Goal: Transaction & Acquisition: Obtain resource

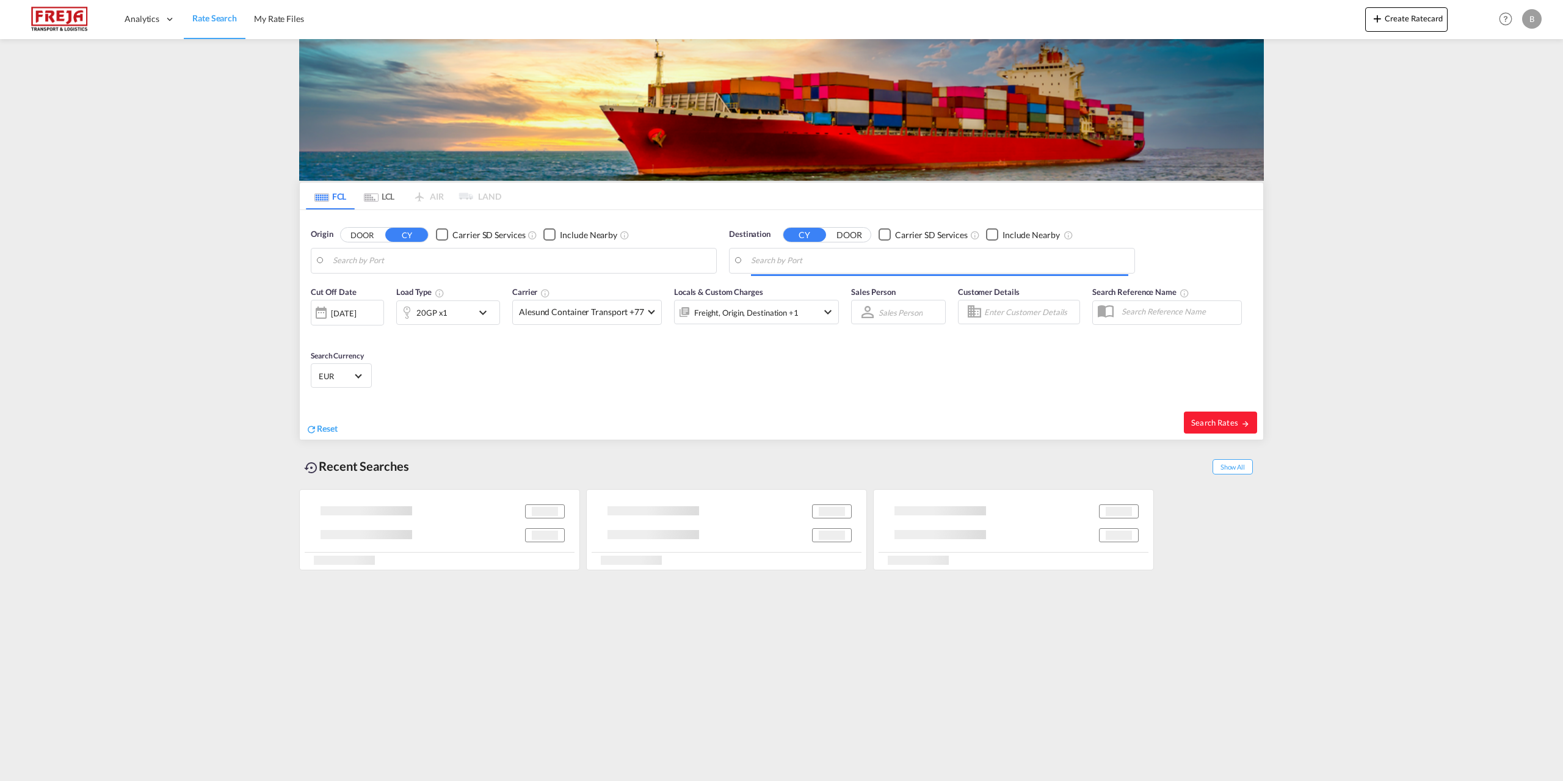
type input "Yantian Pt, CNYTN"
type input "[GEOGRAPHIC_DATA], [GEOGRAPHIC_DATA]"
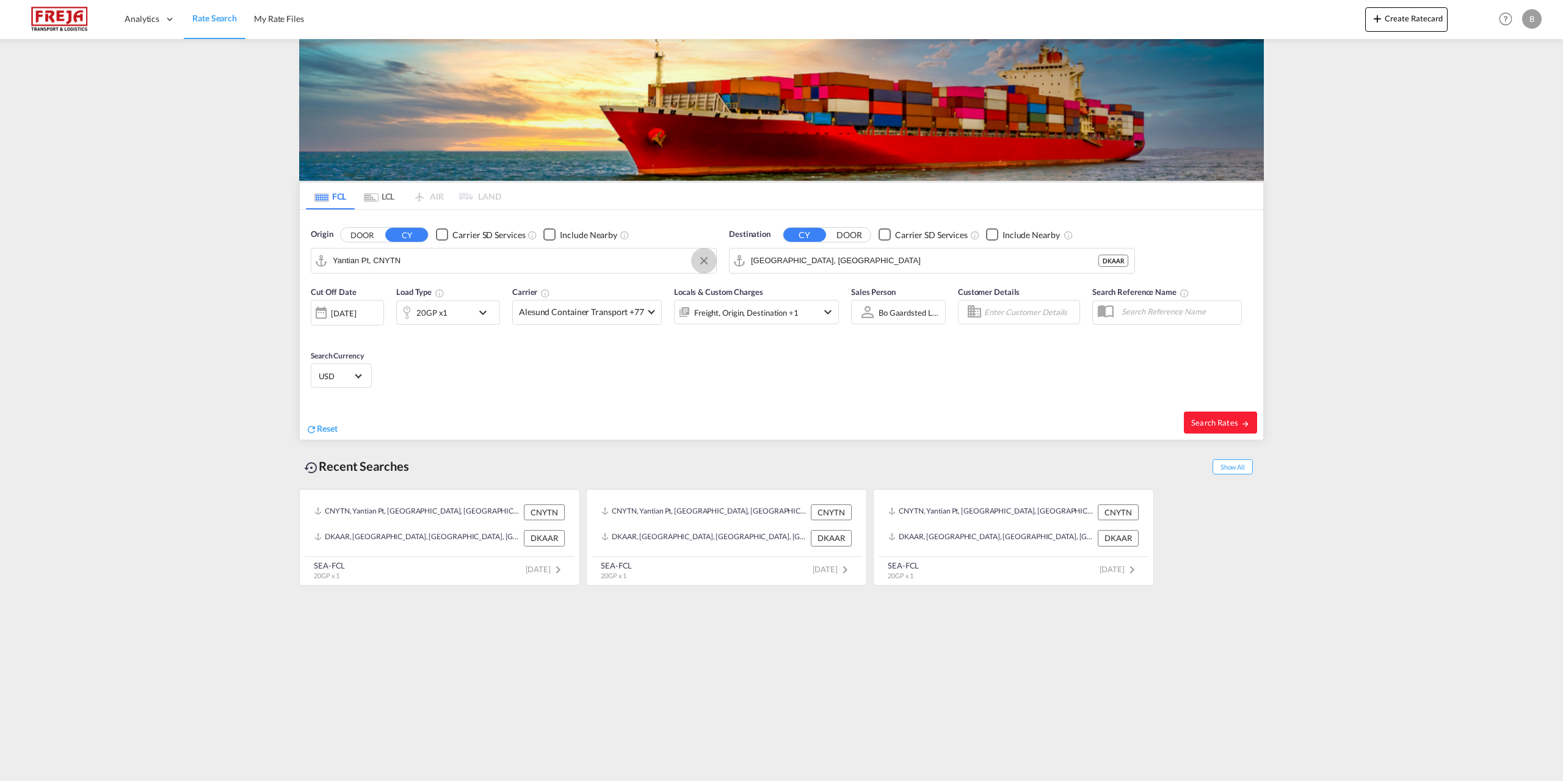
click at [704, 262] on button "Clear Input" at bounding box center [704, 261] width 18 height 18
click at [389, 331] on div "Mumb ai (ex [GEOGRAPHIC_DATA]) [GEOGRAPHIC_DATA] INBOM" at bounding box center [427, 331] width 232 height 37
type input "[GEOGRAPHIC_DATA] (ex [GEOGRAPHIC_DATA]), INBOM"
click at [1121, 259] on button "Clear Input" at bounding box center [1122, 261] width 18 height 18
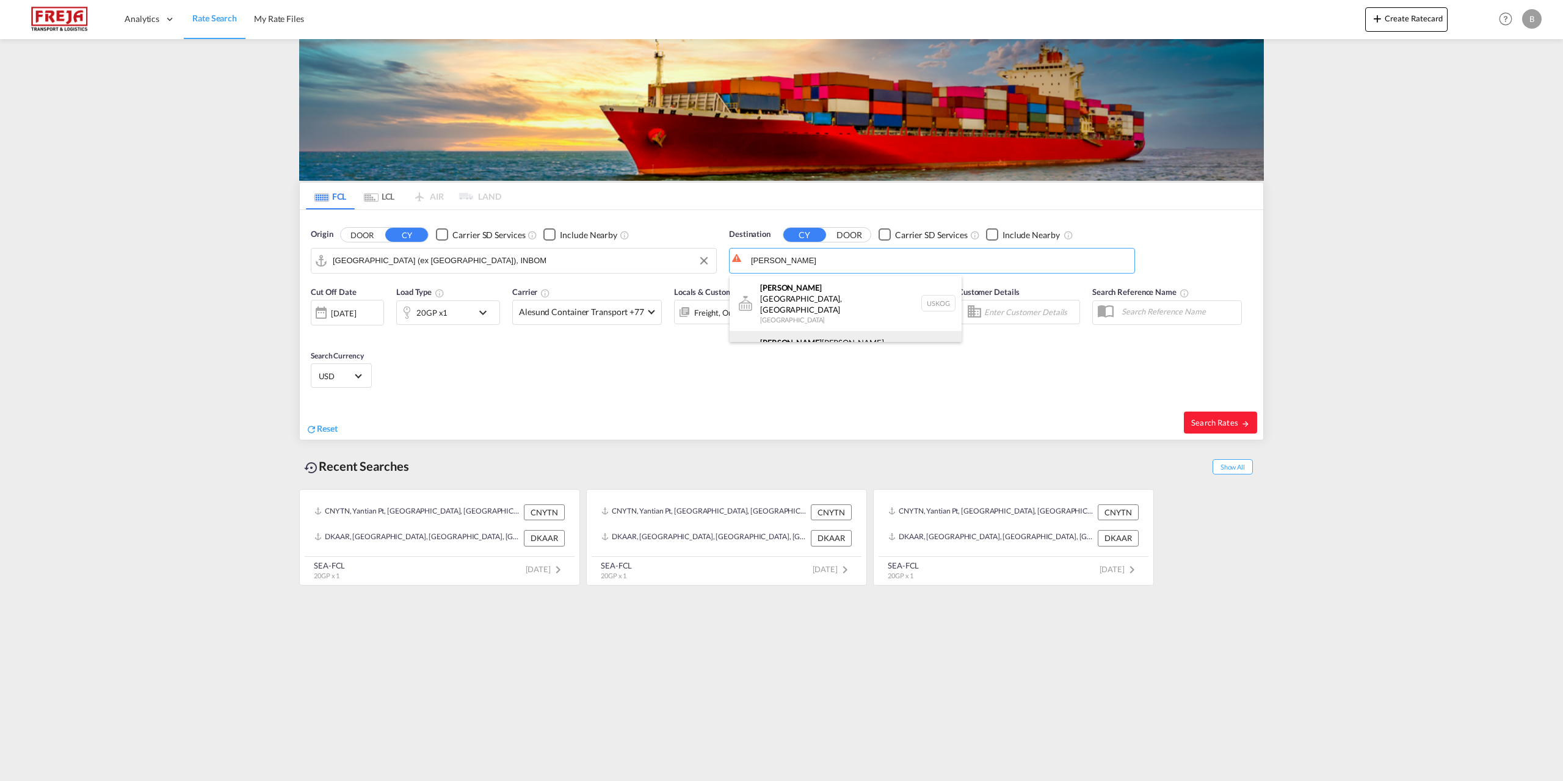
click at [808, 331] on div "[PERSON_NAME] [PERSON_NAME] ([GEOGRAPHIC_DATA]) [GEOGRAPHIC_DATA] DKCPH" at bounding box center [846, 353] width 232 height 44
type input "[GEOGRAPHIC_DATA] ([GEOGRAPHIC_DATA]), DKCPH"
click at [1219, 418] on span "Search Rates" at bounding box center [1220, 423] width 59 height 10
type input "INBOM to DKCPH / [DATE]"
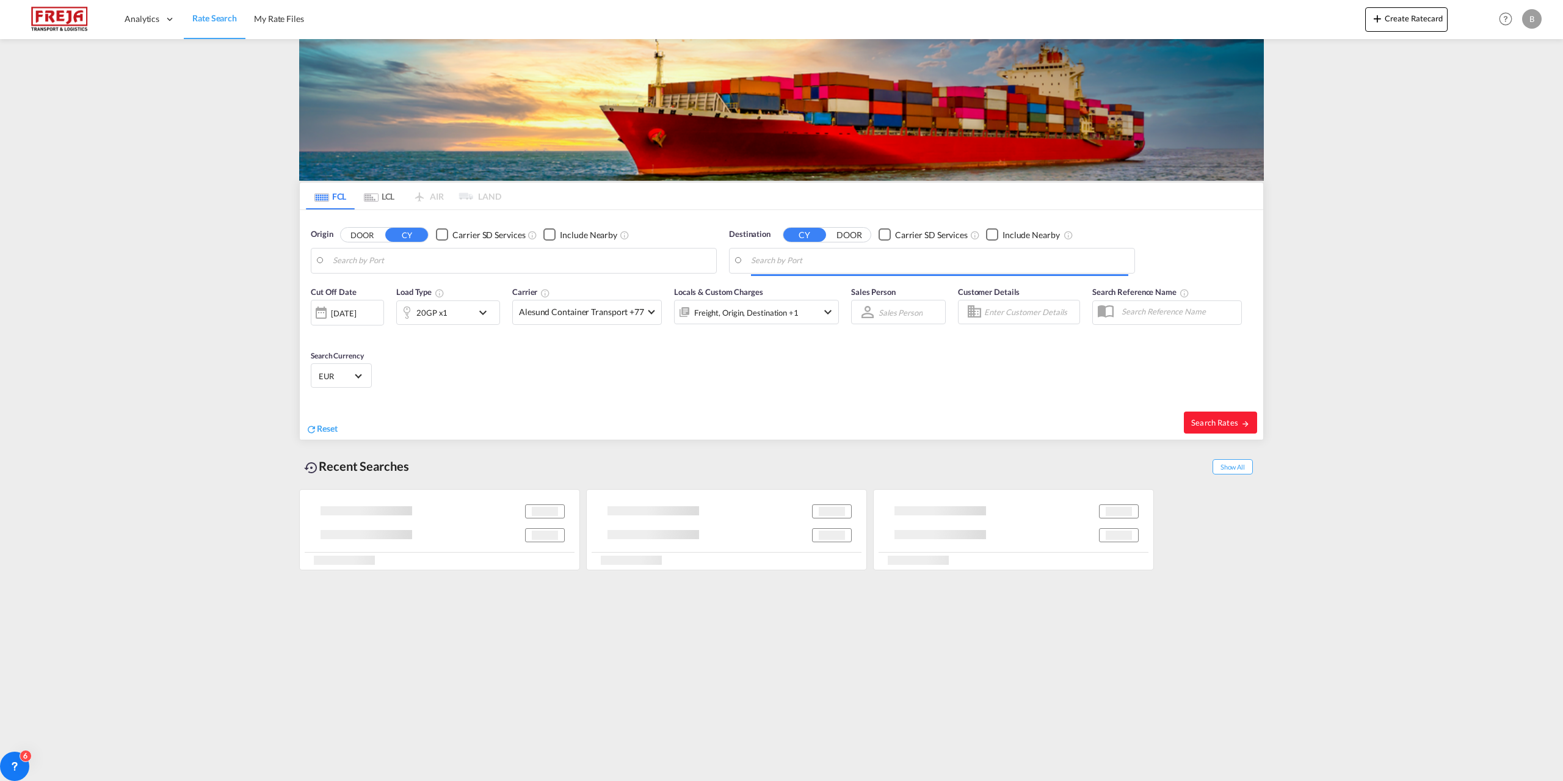
type input "[GEOGRAPHIC_DATA] (ex [GEOGRAPHIC_DATA]), INBOM"
type input "[GEOGRAPHIC_DATA] ([GEOGRAPHIC_DATA]), DKCPH"
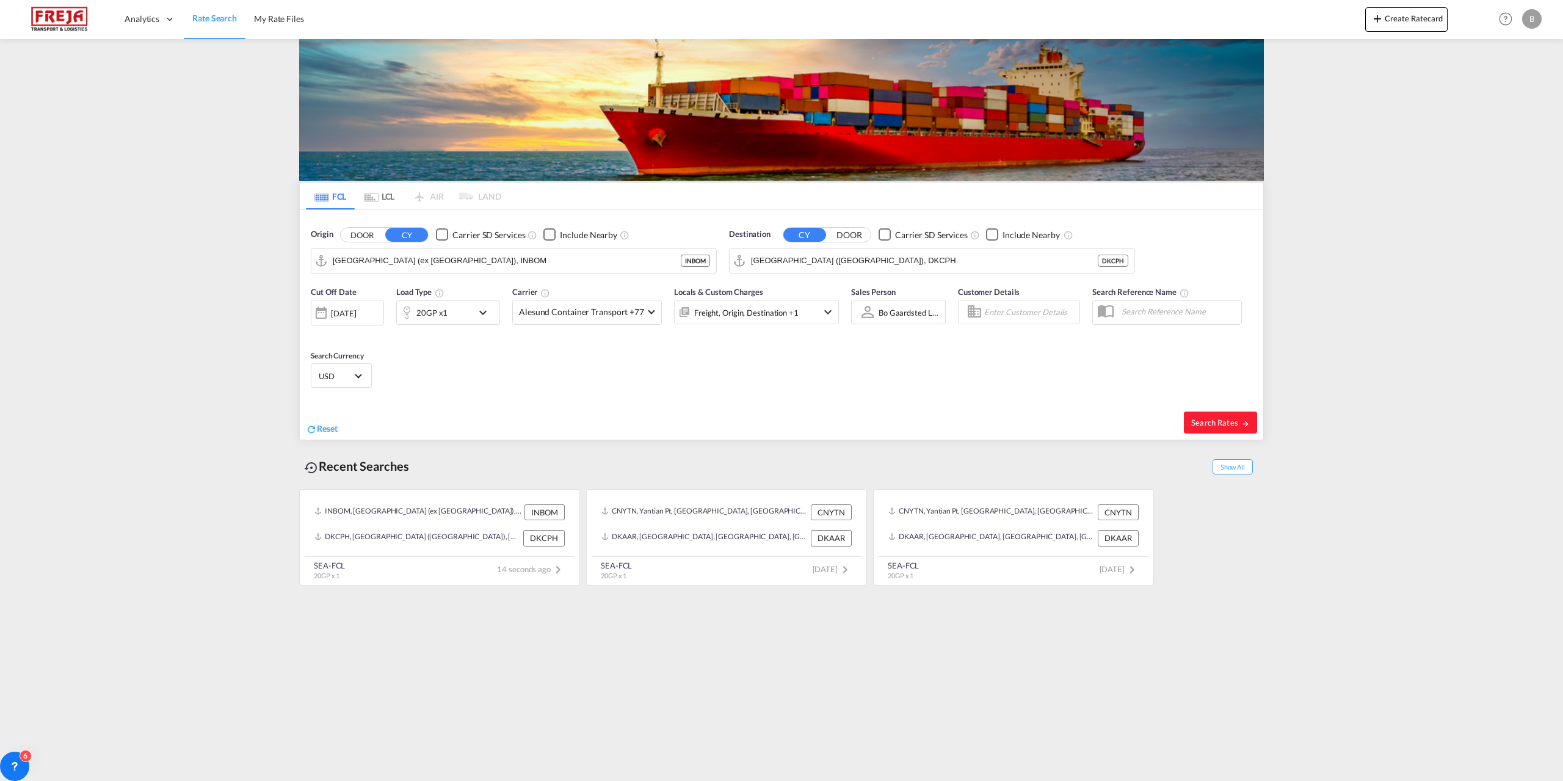
click at [355, 314] on div "[DATE]" at bounding box center [343, 313] width 25 height 11
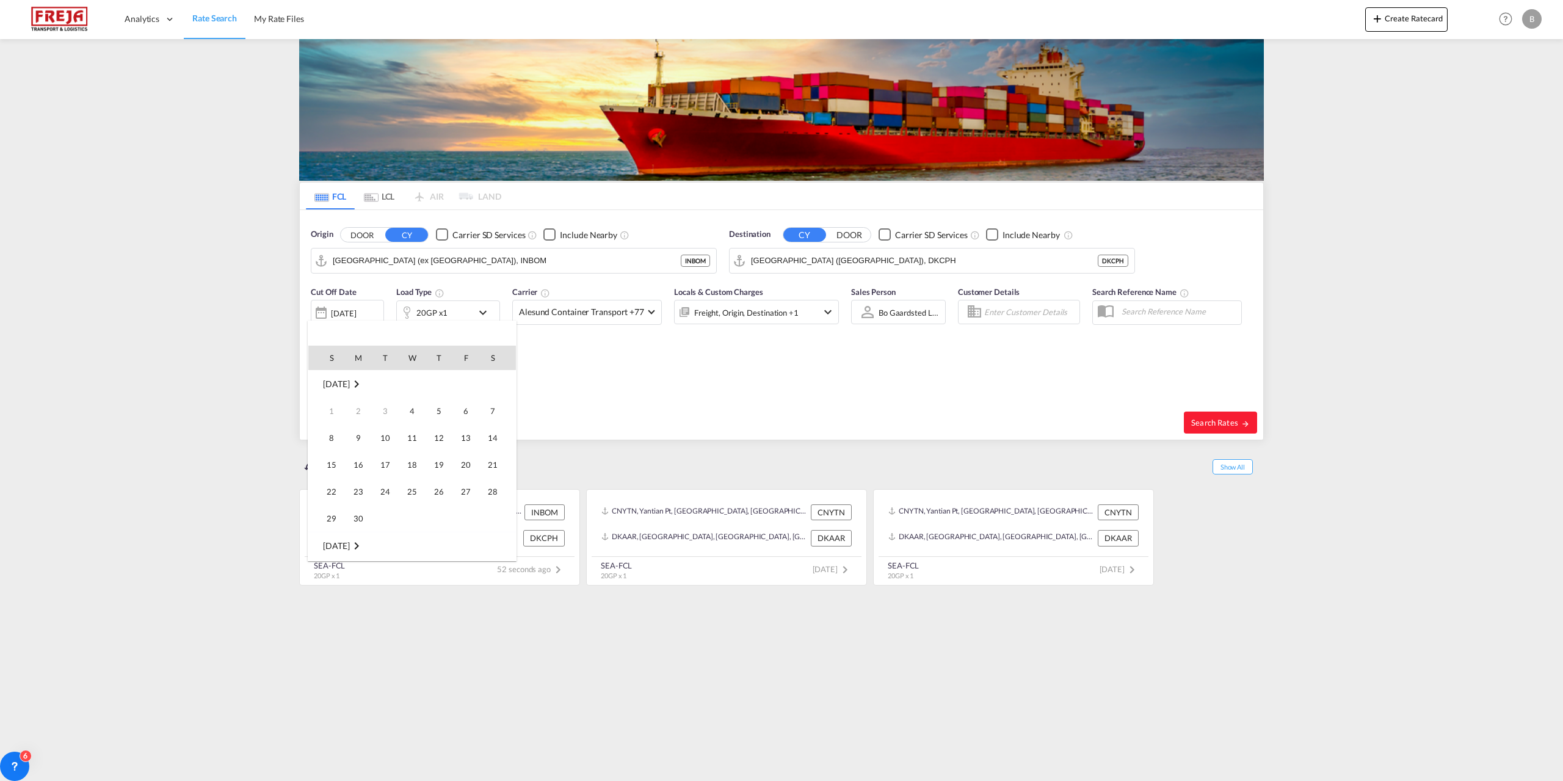
scroll to position [485, 0]
click at [363, 385] on md-icon "September 2025" at bounding box center [356, 384] width 15 height 15
click at [389, 385] on span "Aug" at bounding box center [385, 386] width 24 height 24
click at [468, 379] on span "1" at bounding box center [466, 384] width 24 height 24
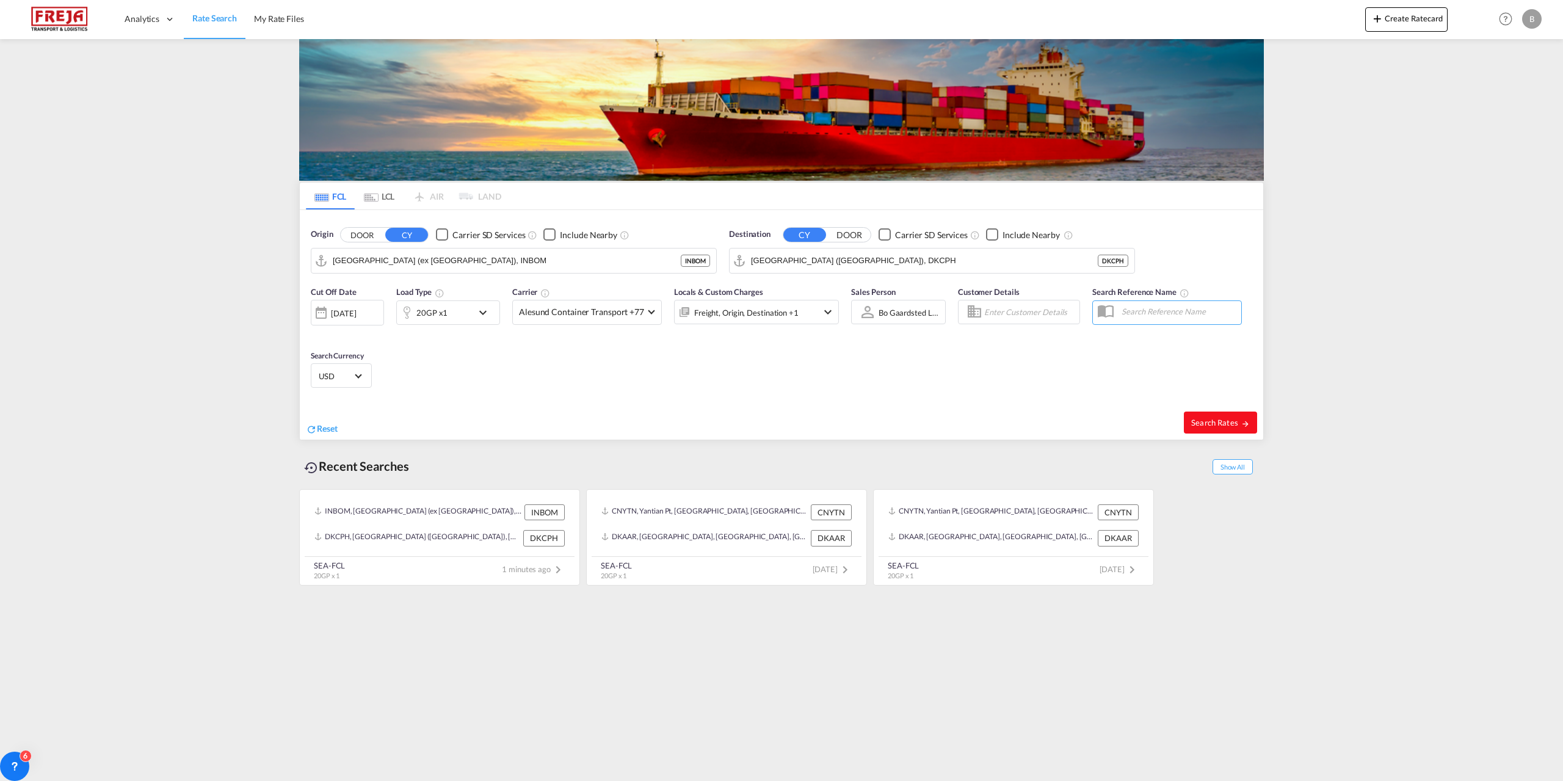
click at [1218, 419] on span "Search Rates" at bounding box center [1220, 423] width 59 height 10
type input "INBOM to DKCPH / [DATE]"
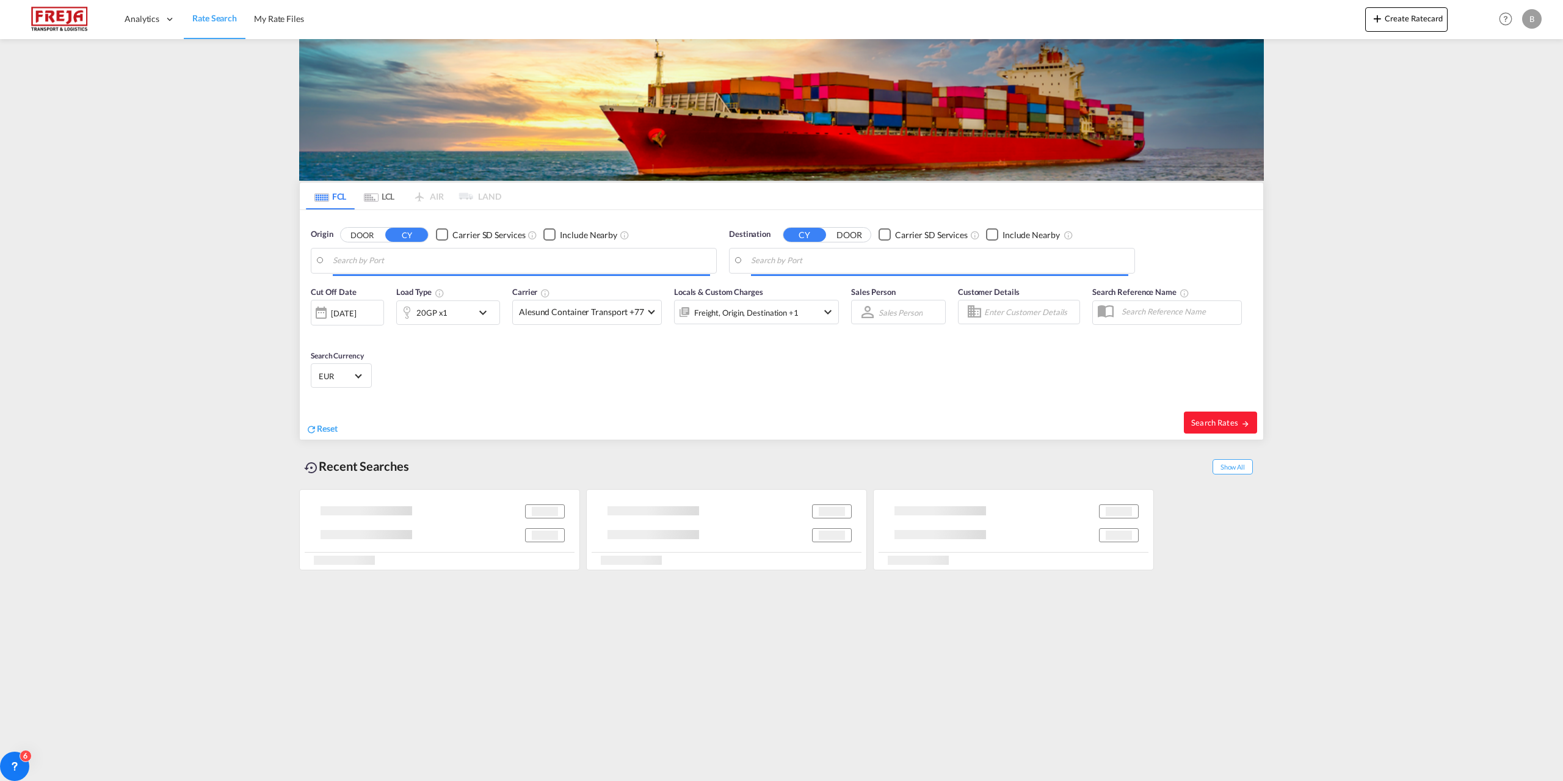
type input "[GEOGRAPHIC_DATA] (ex [GEOGRAPHIC_DATA]), INBOM"
type input "[GEOGRAPHIC_DATA] ([GEOGRAPHIC_DATA]), DKCPH"
